Goal: Navigation & Orientation: Find specific page/section

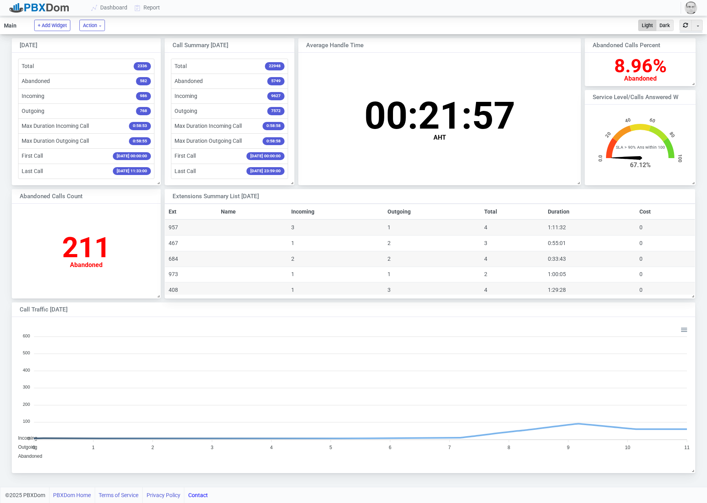
scroll to position [152, 683]
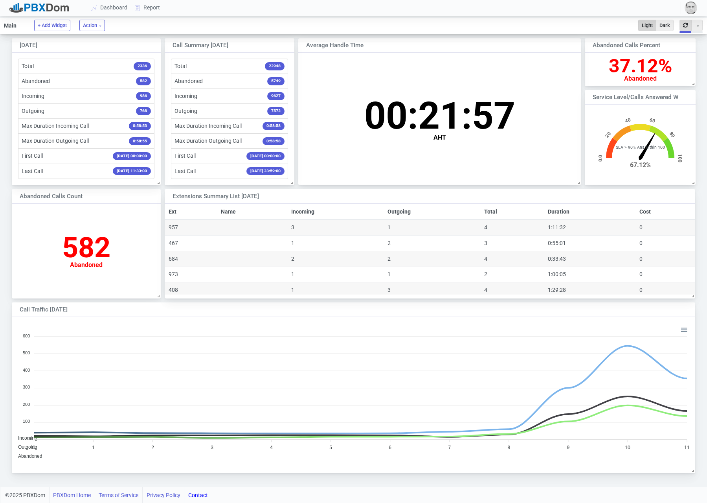
click at [683, 29] on button "button" at bounding box center [686, 25] width 12 height 11
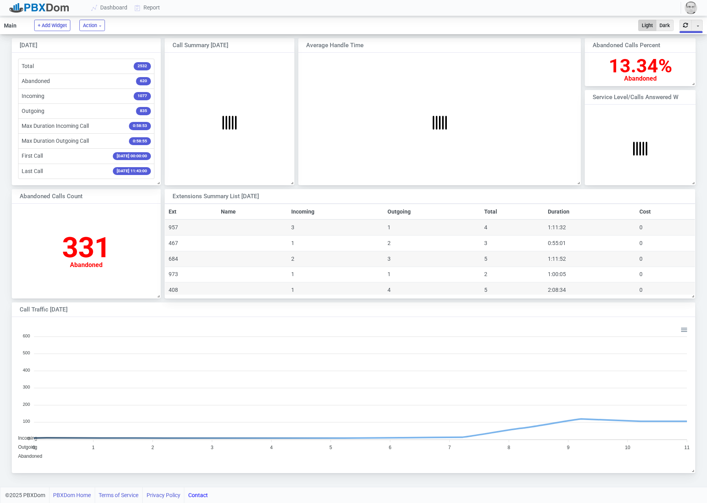
click at [688, 6] on img "button" at bounding box center [691, 8] width 13 height 13
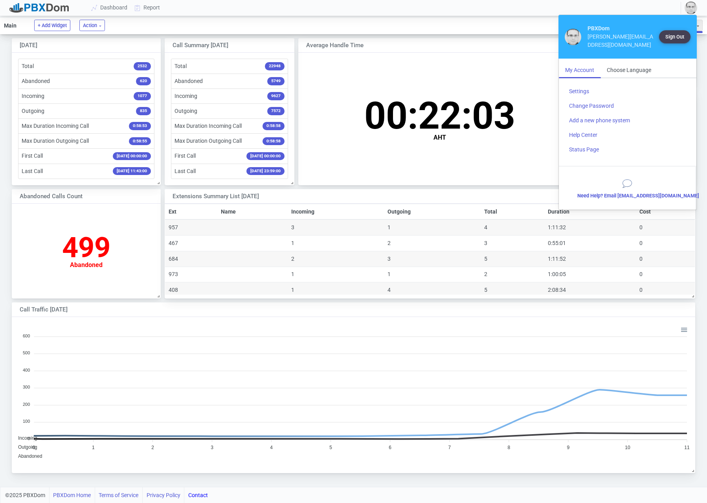
scroll to position [77, 110]
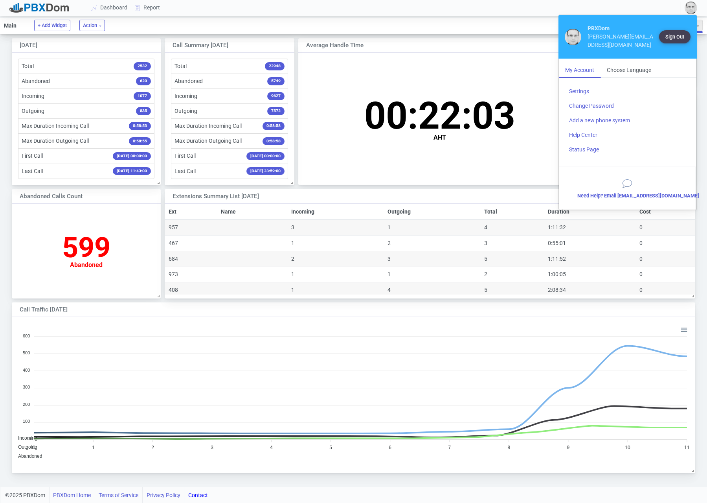
click at [688, 6] on img "button" at bounding box center [691, 8] width 13 height 13
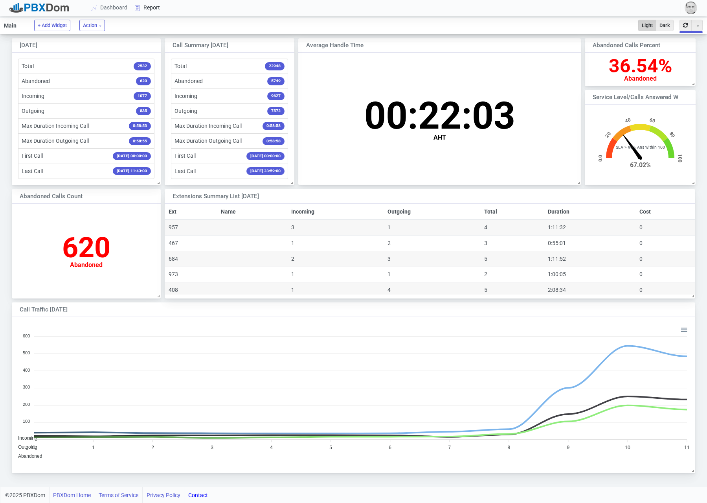
click at [160, 11] on link "Report" at bounding box center [147, 7] width 33 height 15
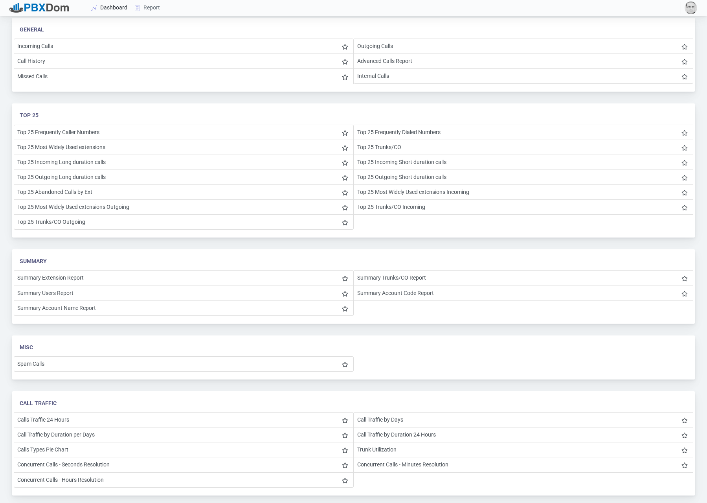
click at [103, 9] on link "Dashboard" at bounding box center [109, 7] width 43 height 15
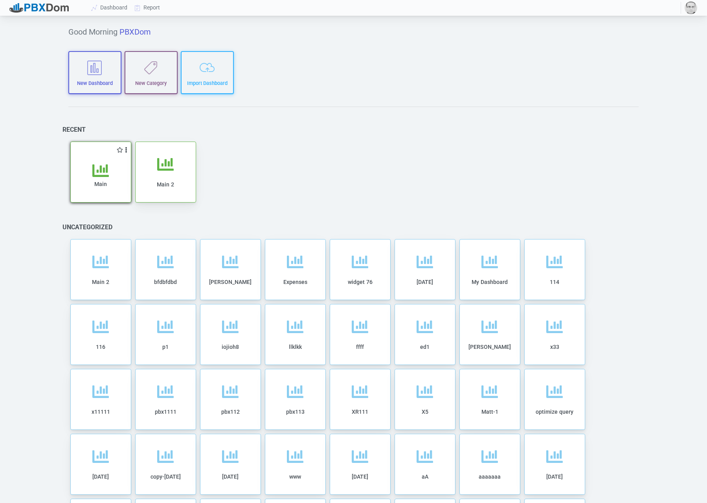
click at [113, 170] on div "Main" at bounding box center [101, 182] width 44 height 40
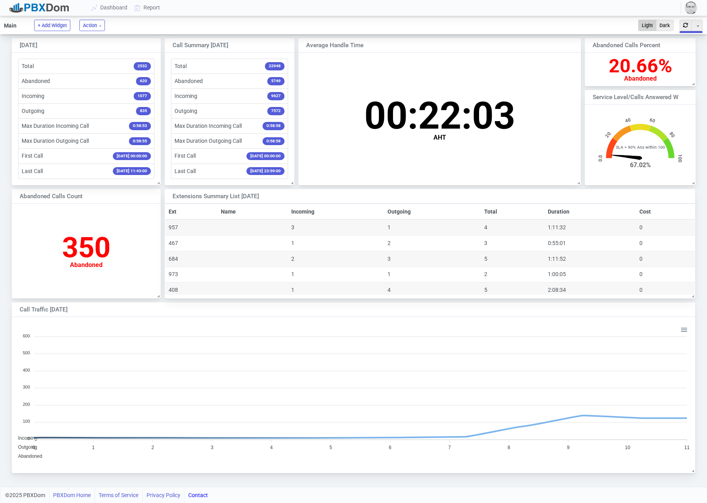
scroll to position [152, 683]
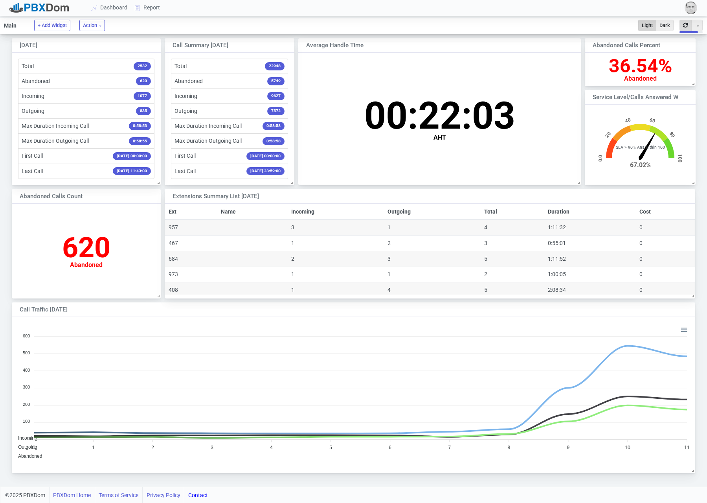
click at [683, 27] on button "button" at bounding box center [686, 25] width 12 height 11
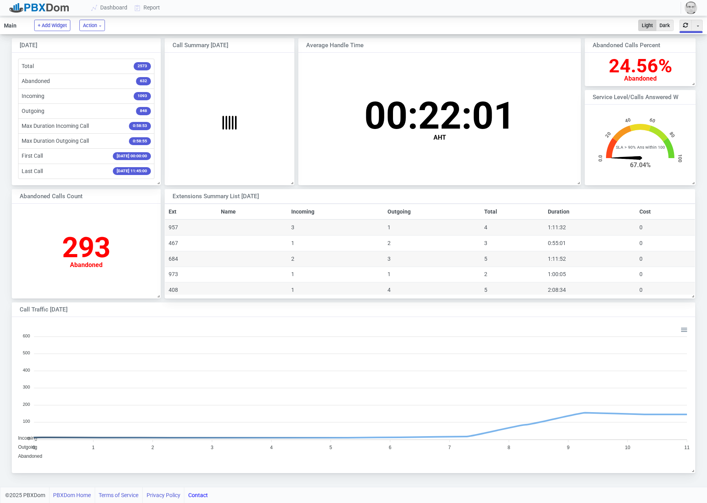
scroll to position [77, 110]
